Goal: Find specific page/section: Find specific page/section

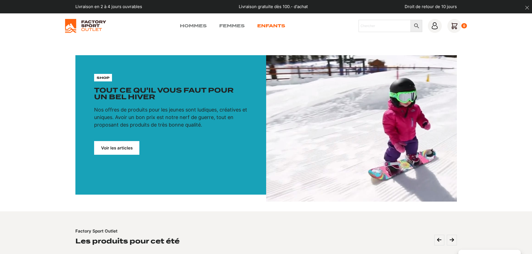
click at [271, 25] on link "Enfants" at bounding box center [271, 26] width 28 height 7
click at [88, 22] on img at bounding box center [85, 26] width 41 height 14
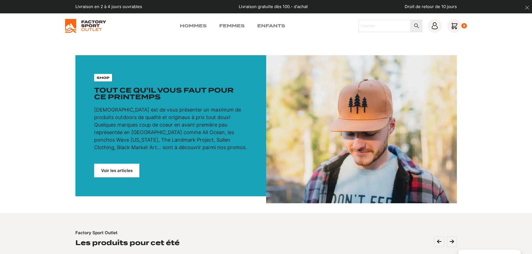
click at [122, 173] on link "Voir les articles" at bounding box center [116, 171] width 45 height 14
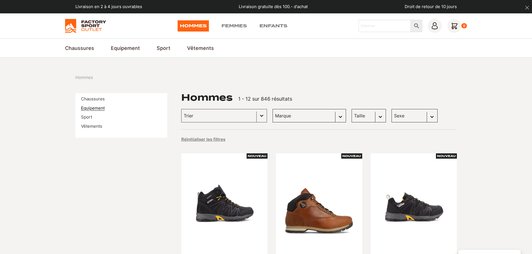
click at [89, 109] on link "Equipement" at bounding box center [93, 107] width 24 height 5
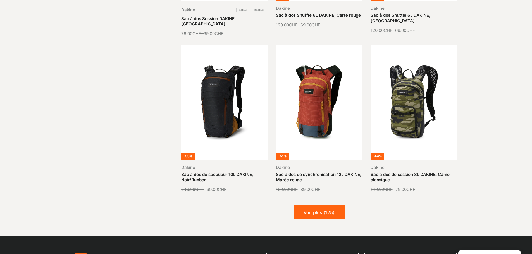
scroll to position [781, 0]
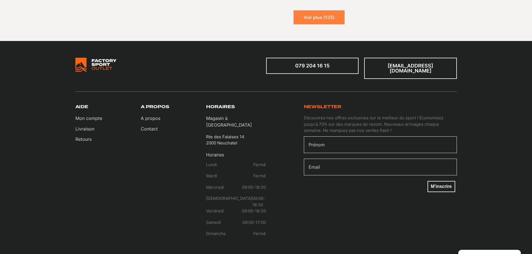
click at [316, 12] on button "Voir plus (125)" at bounding box center [318, 17] width 51 height 14
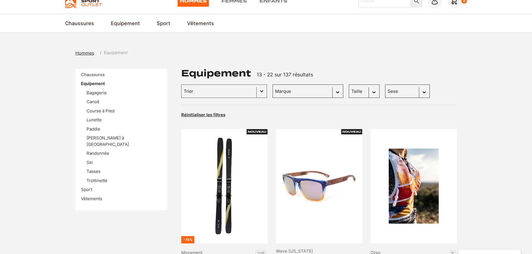
scroll to position [0, 0]
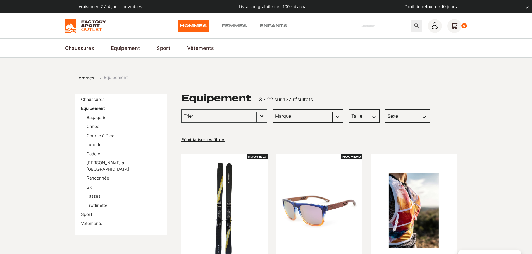
click at [293, 116] on select "Marque Dakine (31) Rio Roller (11) Starway (10) Badawin (8) Impala Roller Skate…" at bounding box center [307, 115] width 71 height 13
click at [85, 212] on link "Sport" at bounding box center [86, 214] width 11 height 5
click at [90, 185] on link "Ski" at bounding box center [90, 187] width 6 height 5
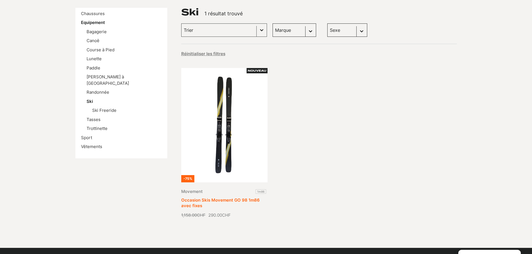
scroll to position [112, 0]
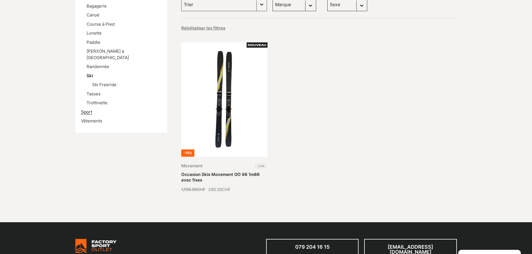
click at [86, 109] on link "Sport" at bounding box center [86, 111] width 11 height 5
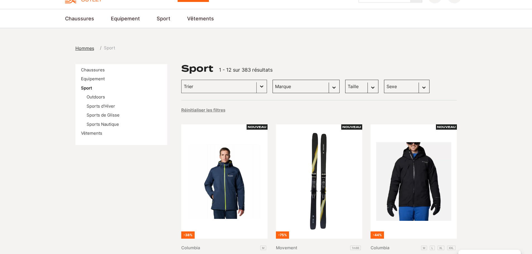
scroll to position [28, 0]
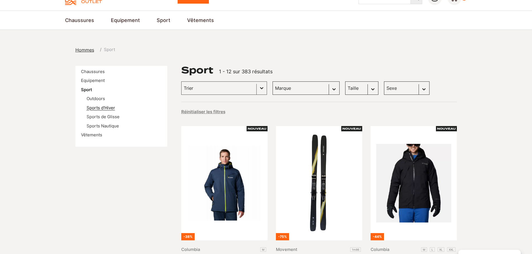
click at [93, 107] on link "Sports d'Hiver" at bounding box center [101, 107] width 28 height 5
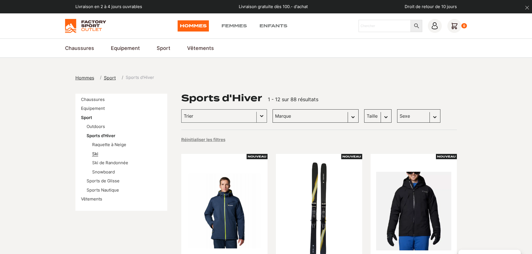
click at [94, 154] on link "Ski" at bounding box center [95, 153] width 6 height 5
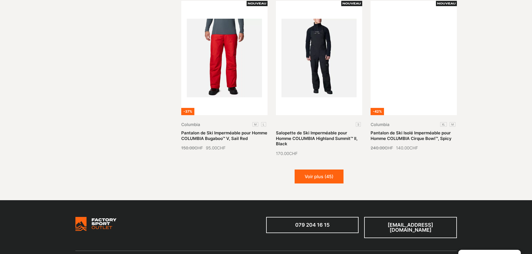
scroll to position [642, 0]
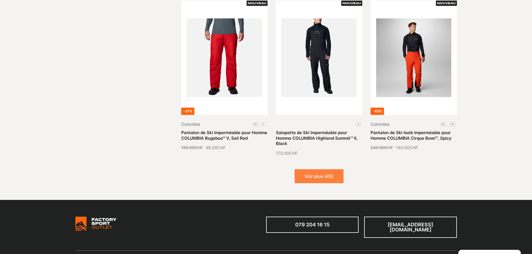
click at [320, 171] on button "Voir plus (45)" at bounding box center [318, 176] width 49 height 14
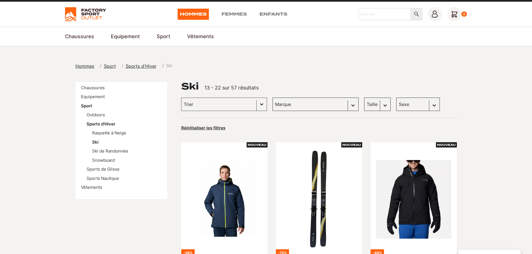
scroll to position [0, 0]
